Goal: Information Seeking & Learning: Learn about a topic

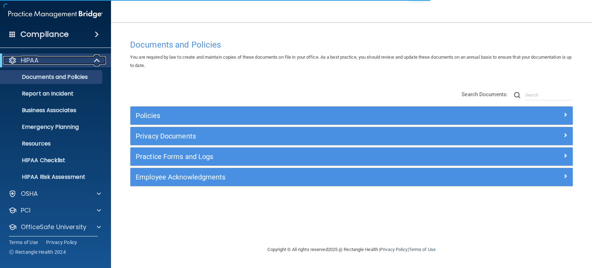
click at [100, 60] on span at bounding box center [98, 60] width 6 height 8
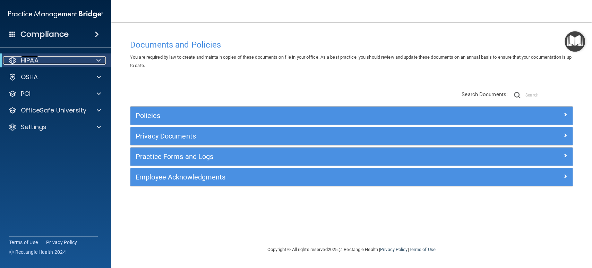
click at [69, 57] on div "HIPAA" at bounding box center [46, 60] width 86 height 8
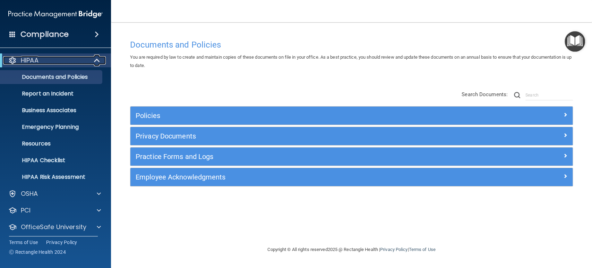
click at [95, 61] on span at bounding box center [98, 60] width 6 height 8
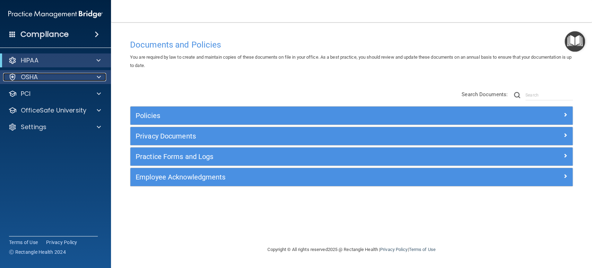
click at [95, 77] on div at bounding box center [97, 77] width 17 height 8
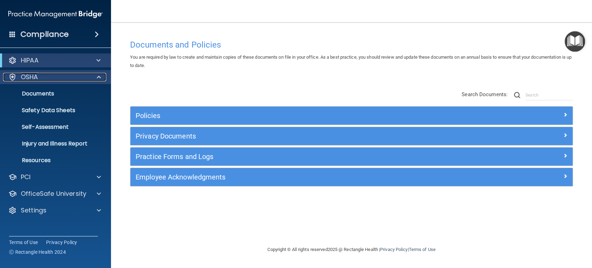
click at [95, 76] on div at bounding box center [97, 77] width 17 height 8
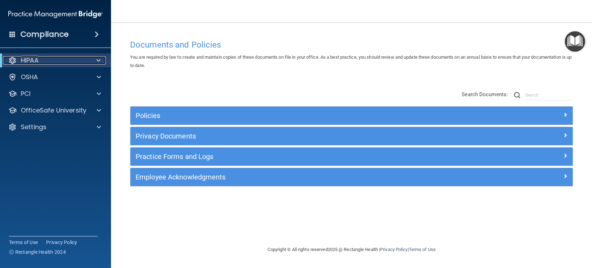
click at [97, 60] on span at bounding box center [98, 60] width 4 height 8
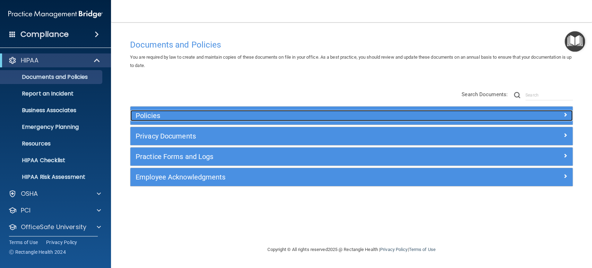
click at [149, 113] on h5 "Policies" at bounding box center [296, 116] width 321 height 8
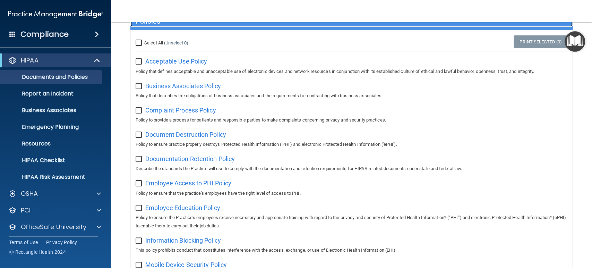
scroll to position [77, 0]
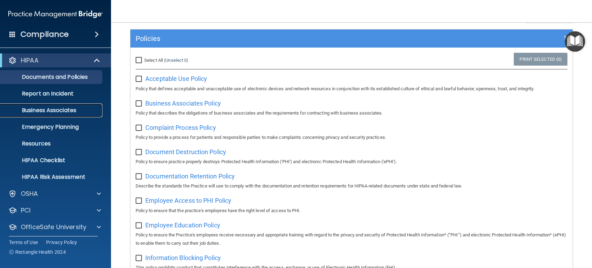
click at [65, 115] on link "Business Associates" at bounding box center [47, 110] width 109 height 14
